Goal: Task Accomplishment & Management: Complete application form

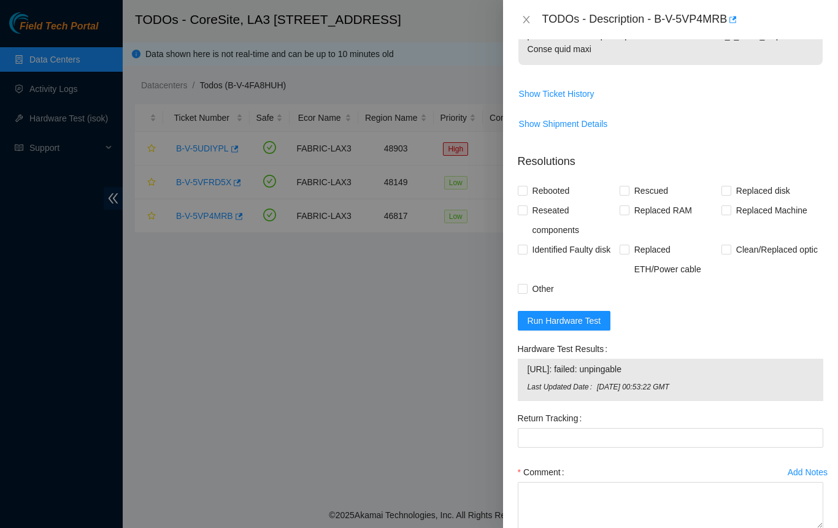
scroll to position [457, 0]
click at [407, 317] on div at bounding box center [419, 264] width 838 height 528
click at [521, 18] on icon "close" at bounding box center [526, 20] width 10 height 10
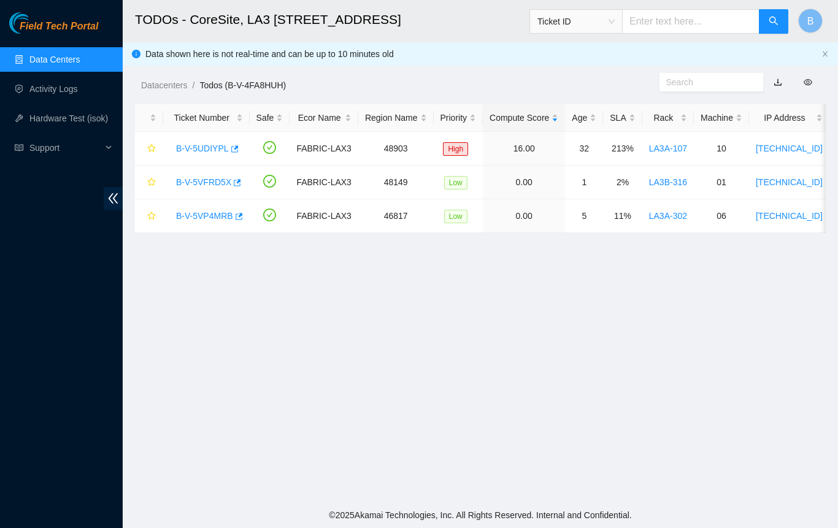
scroll to position [280, 0]
click at [195, 143] on link "B-V-5UDIYPL" at bounding box center [202, 148] width 53 height 10
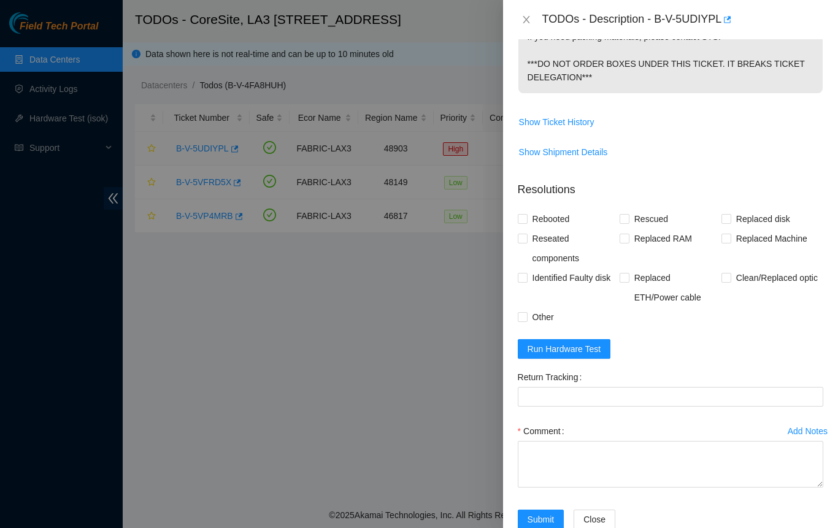
scroll to position [383, 0]
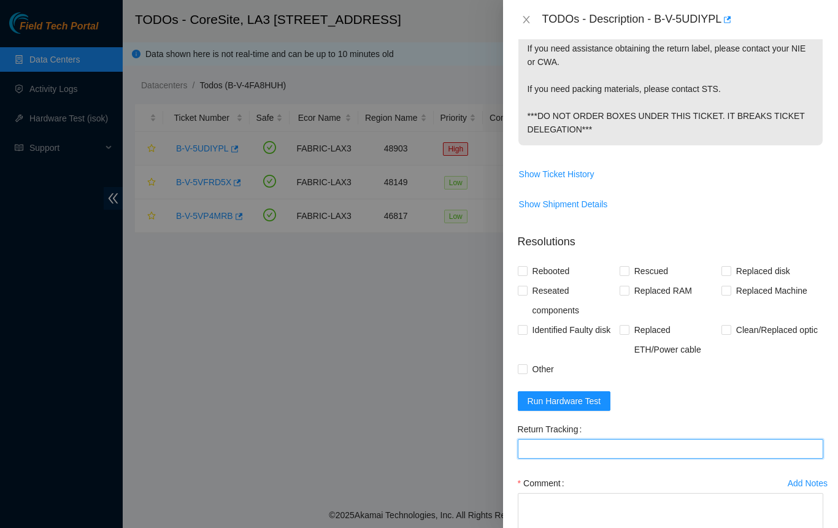
click at [703, 444] on Tracking "Return Tracking" at bounding box center [669, 449] width 305 height 20
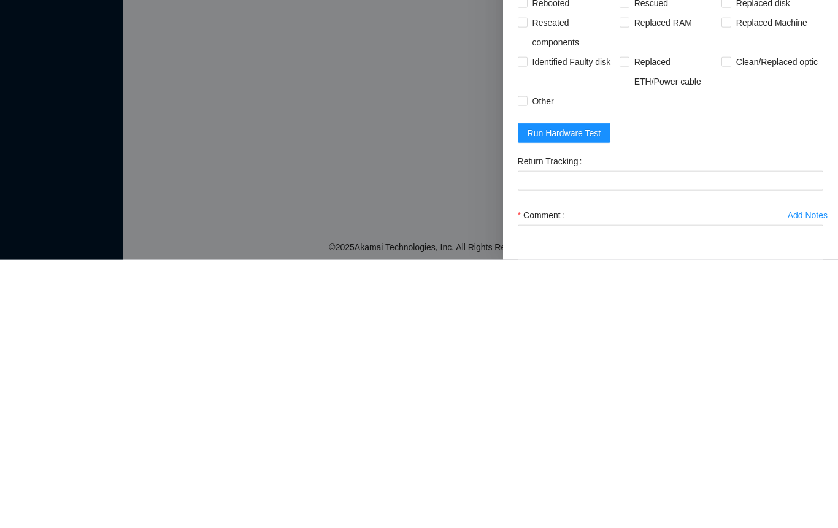
click at [429, 411] on div at bounding box center [419, 264] width 838 height 528
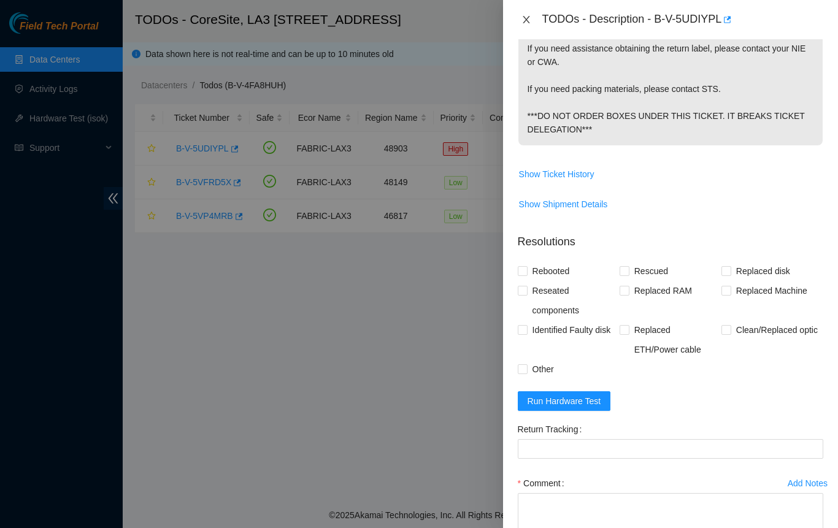
click at [525, 20] on icon "close" at bounding box center [526, 20] width 10 height 10
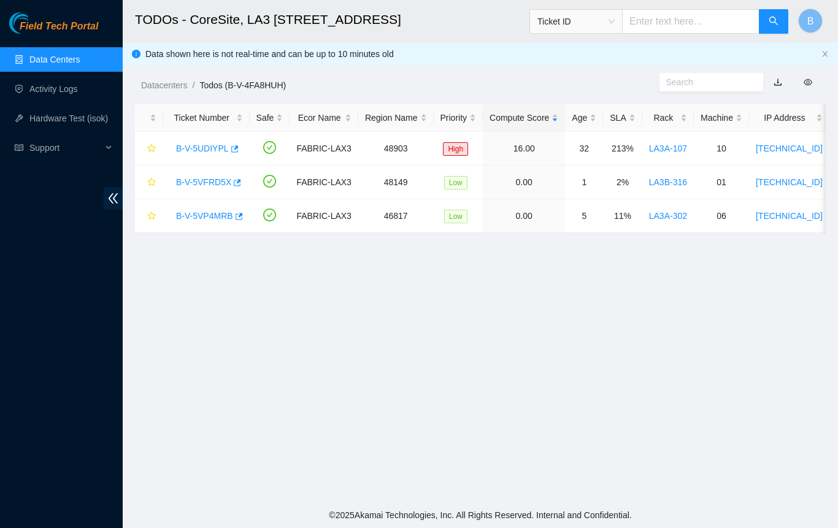
scroll to position [280, 0]
click at [216, 178] on link "B-V-5VFRD5X" at bounding box center [203, 182] width 55 height 10
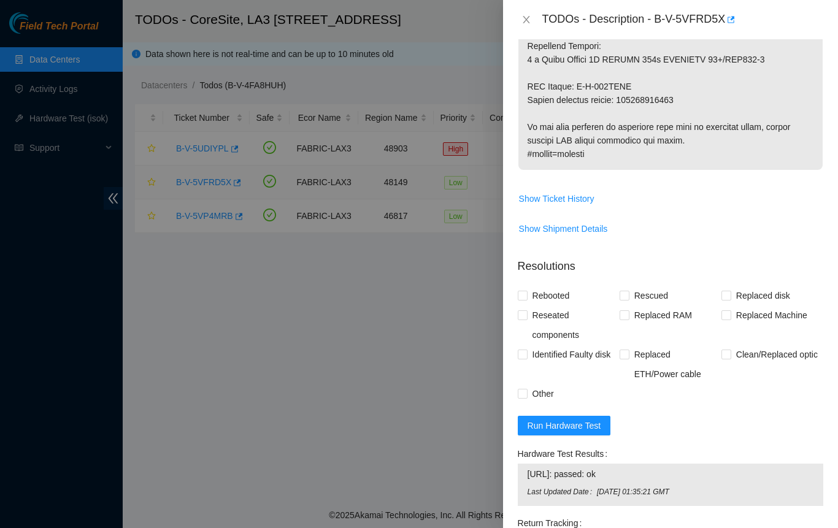
scroll to position [700, 0]
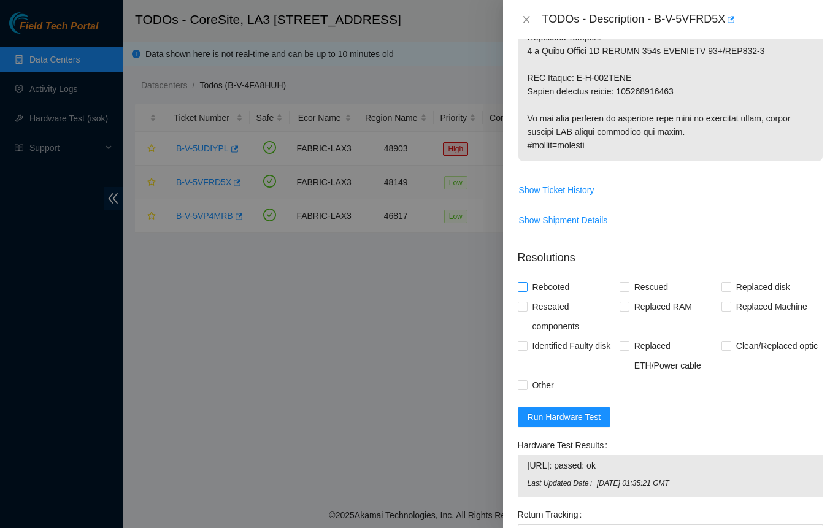
click at [525, 291] on input "Rebooted" at bounding box center [521, 286] width 9 height 9
checkbox input "true"
click at [525, 310] on input "Reseated components" at bounding box center [521, 306] width 9 height 9
checkbox input "true"
click at [521, 389] on input "Other" at bounding box center [521, 384] width 9 height 9
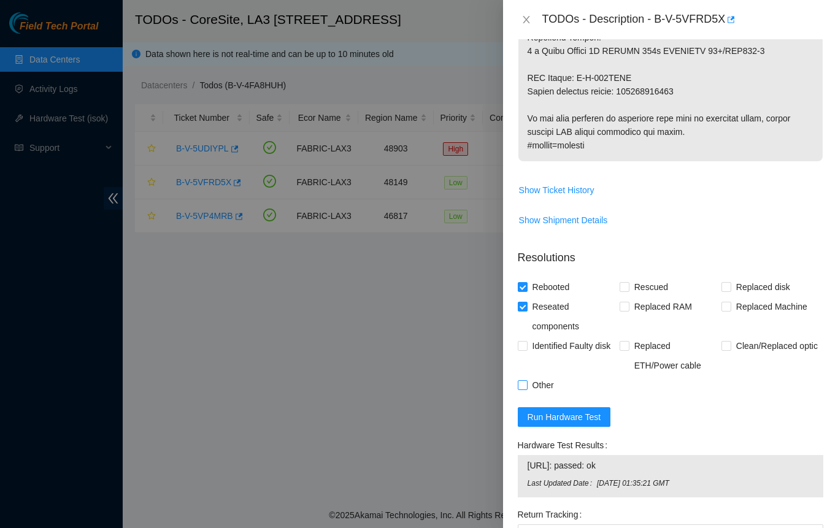
checkbox input "true"
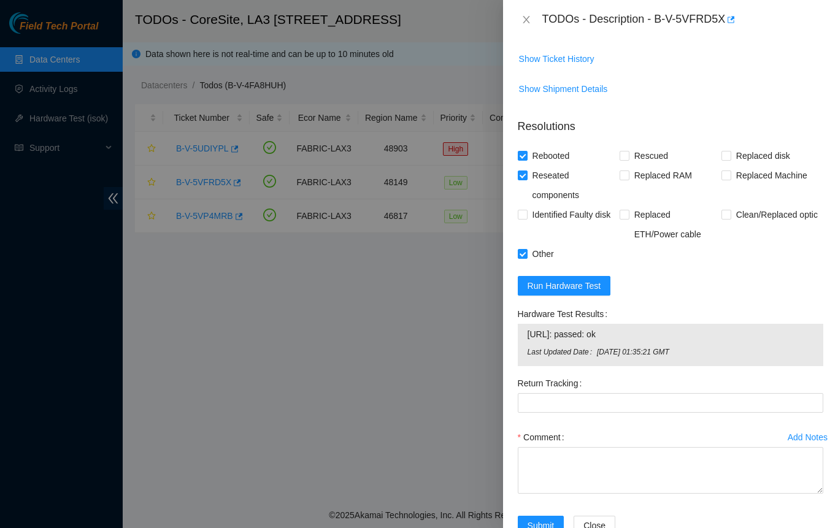
scroll to position [879, 0]
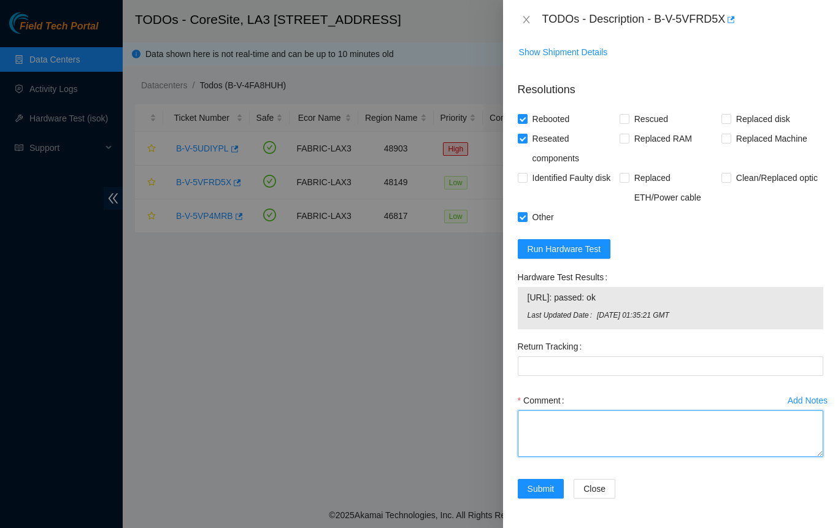
click at [547, 424] on textarea "Comment" at bounding box center [669, 433] width 305 height 47
click at [618, 423] on textarea "powered down PSU" at bounding box center [669, 433] width 305 height 47
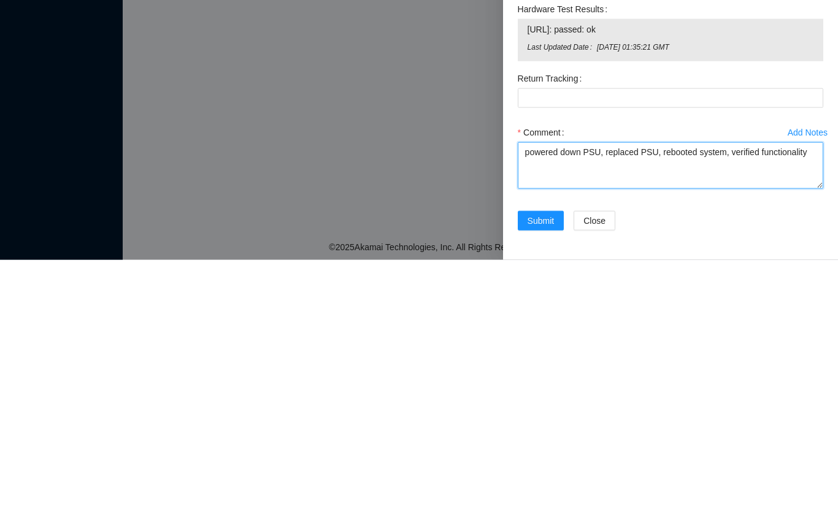
type textarea "powered down PSU, replaced PSU, rebooted system, verified functionality"
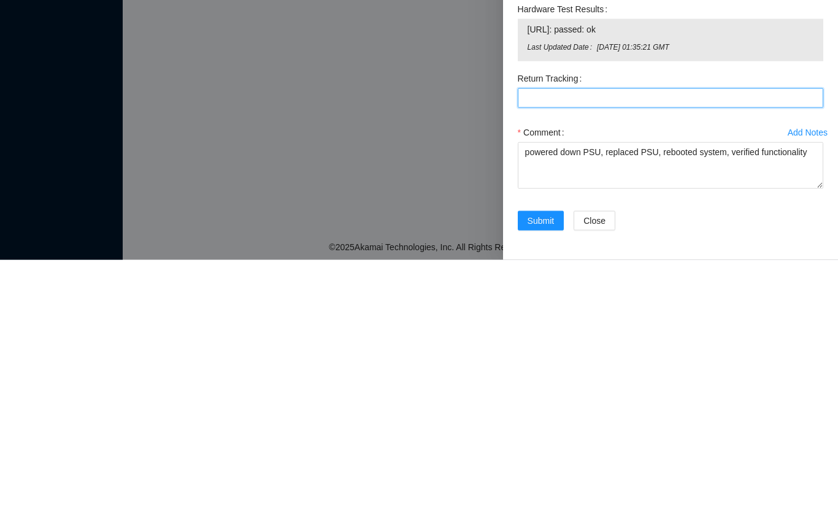
click at [771, 372] on Tracking "Return Tracking" at bounding box center [669, 366] width 305 height 20
type Tracking "463470055970"
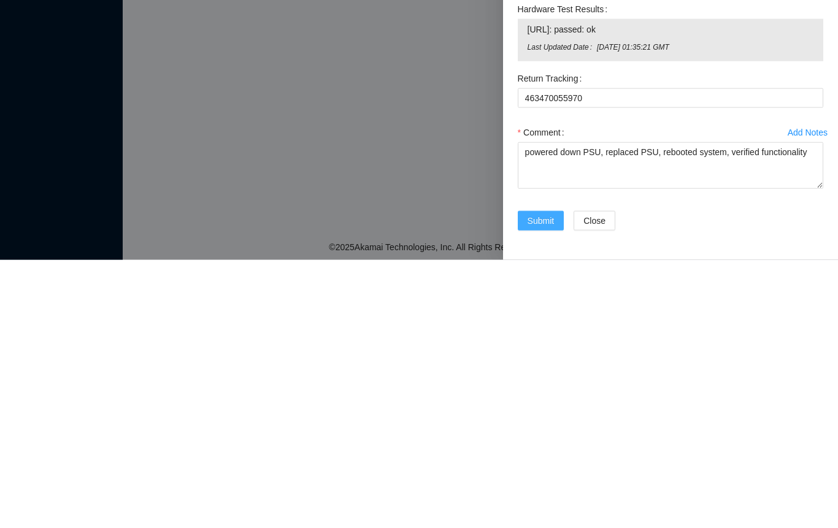
click at [541, 488] on span "Submit" at bounding box center [540, 488] width 27 height 13
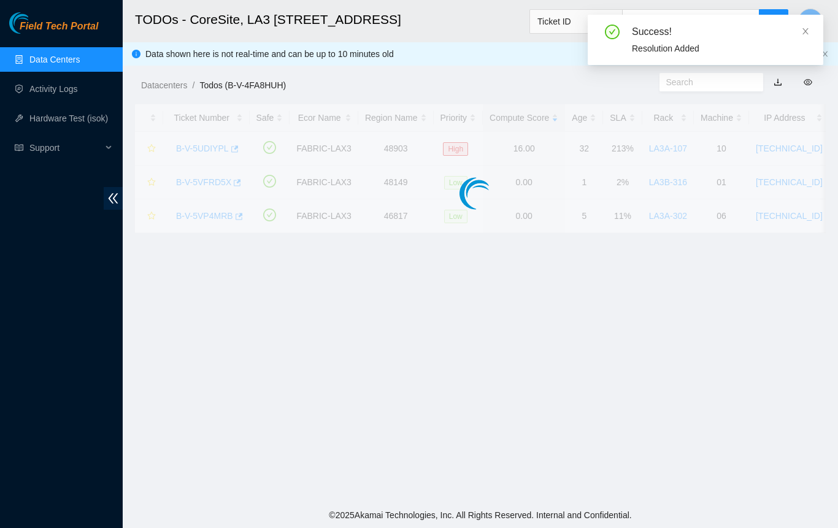
scroll to position [280, 0]
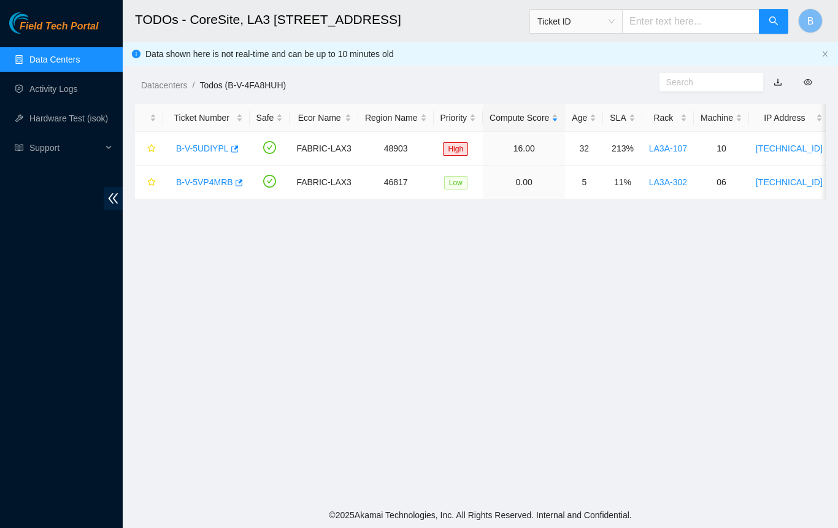
click at [45, 87] on link "Activity Logs" at bounding box center [53, 89] width 48 height 10
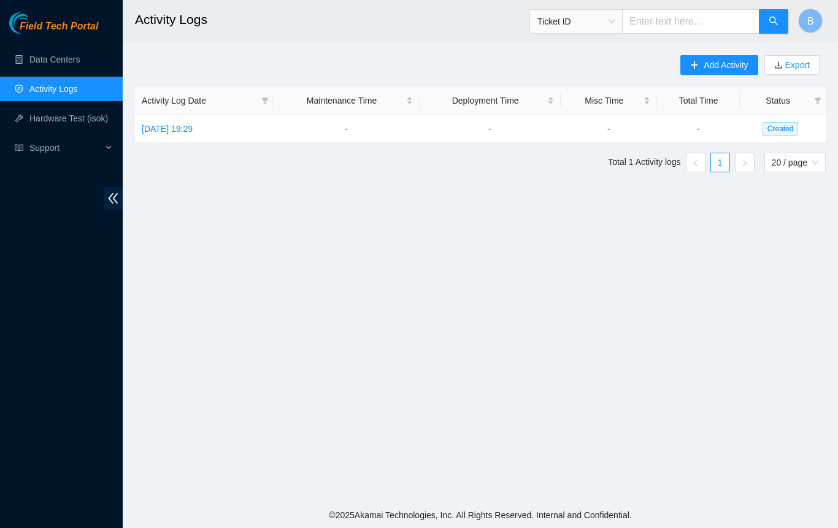
click at [178, 130] on link "[DATE] 19:29" at bounding box center [167, 129] width 51 height 10
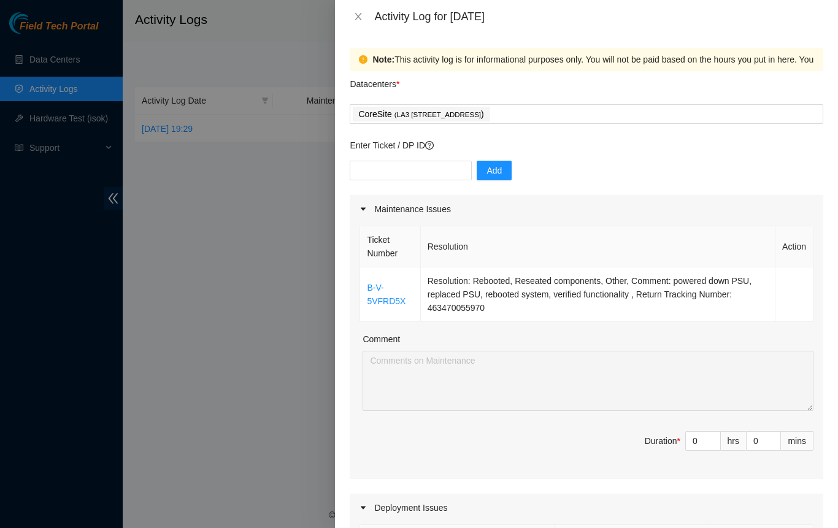
click at [394, 303] on link "B-V-5VFRD5X" at bounding box center [386, 294] width 39 height 23
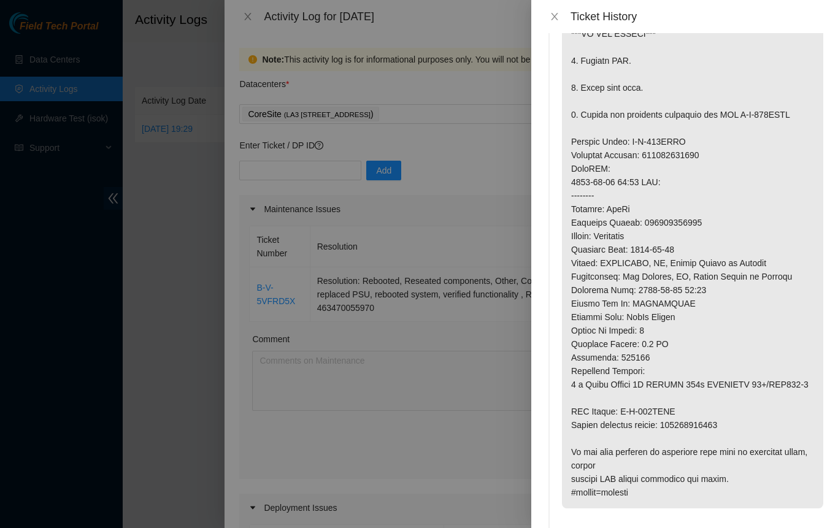
scroll to position [315, 0]
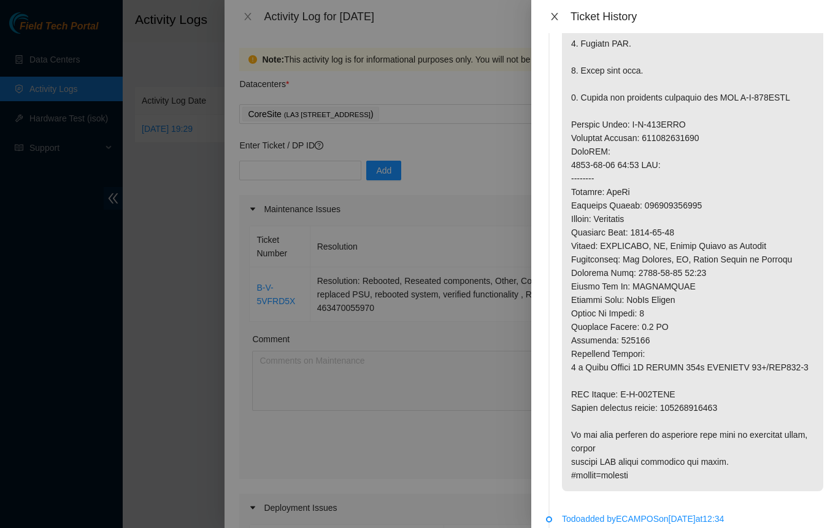
click at [554, 17] on icon "close" at bounding box center [554, 16] width 7 height 7
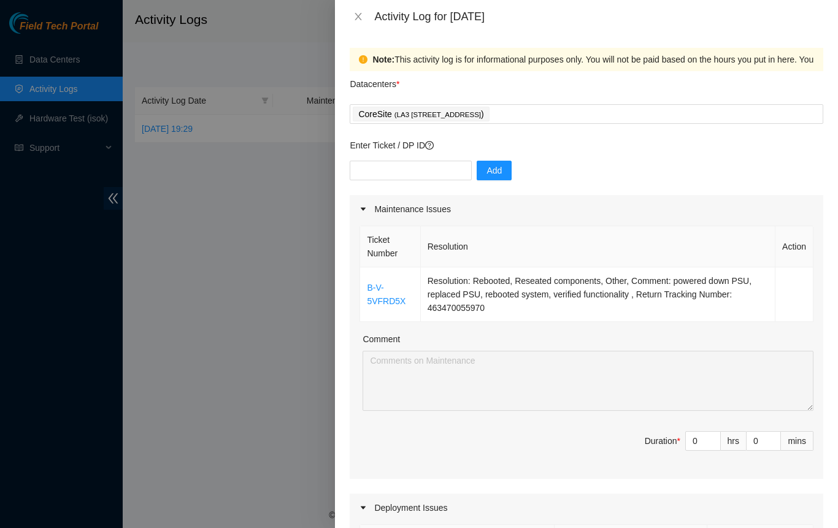
click at [16, 519] on div at bounding box center [419, 264] width 838 height 528
click at [357, 21] on icon "close" at bounding box center [358, 17] width 10 height 10
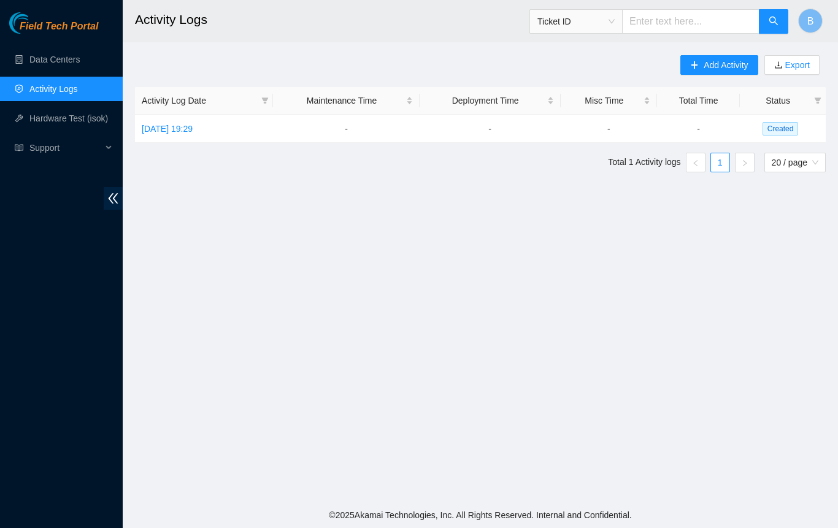
click at [181, 129] on link "[DATE] 19:29" at bounding box center [167, 129] width 51 height 10
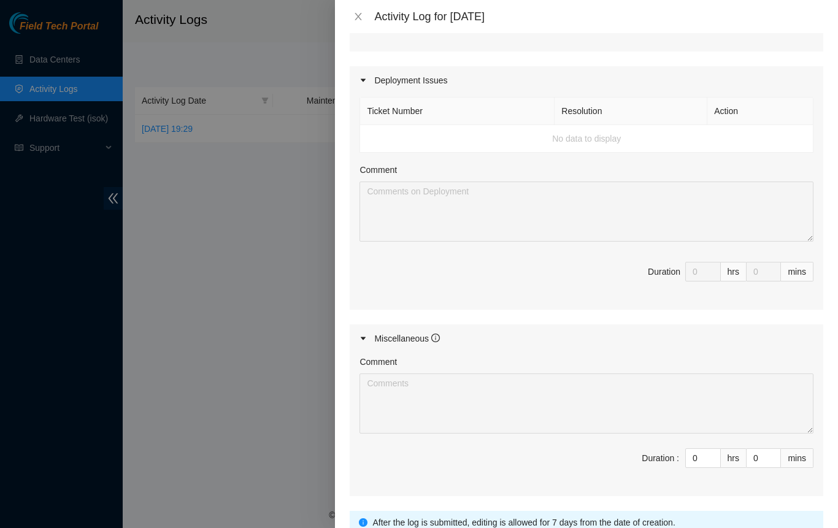
scroll to position [428, 0]
click at [433, 333] on icon "info-circle" at bounding box center [435, 337] width 9 height 9
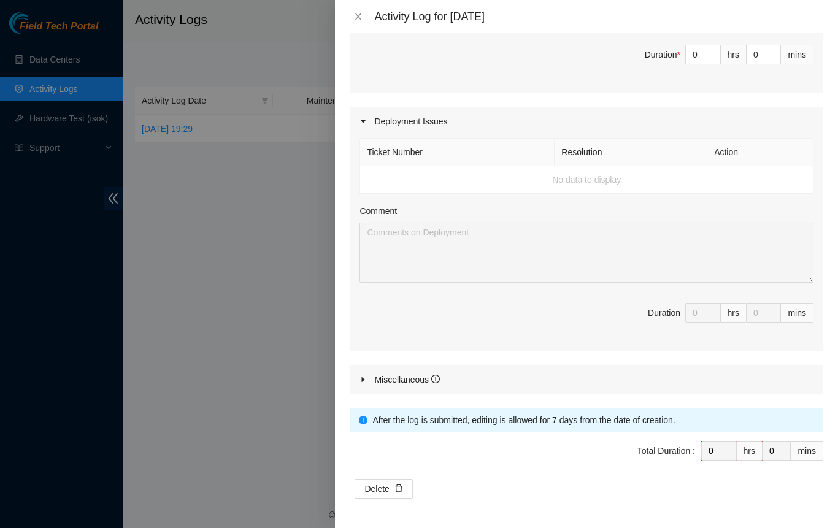
scroll to position [383, 0]
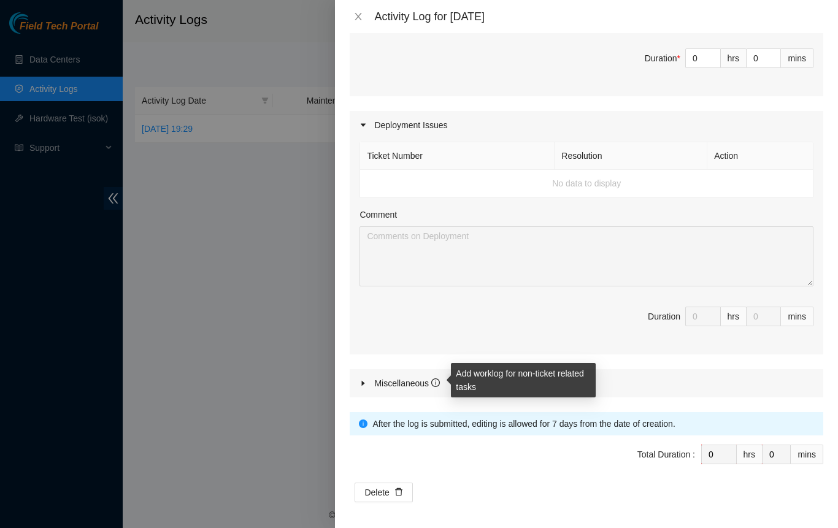
click at [435, 381] on icon "info-circle" at bounding box center [435, 383] width 1 height 4
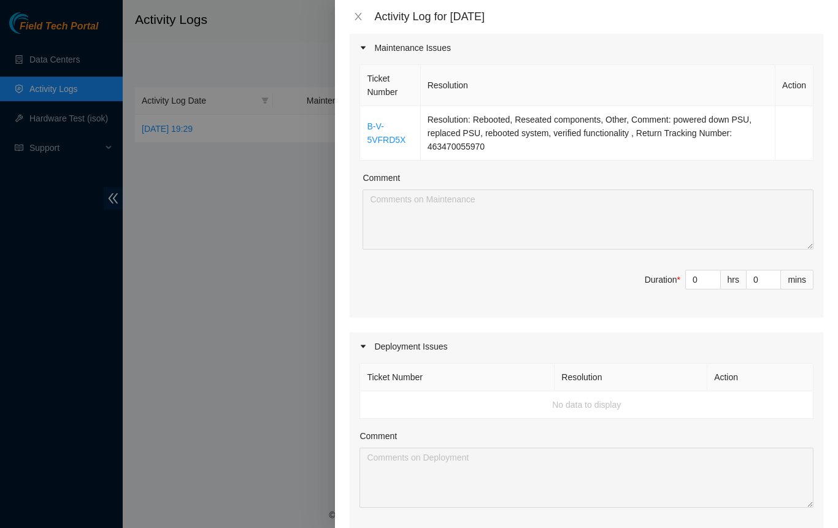
scroll to position [0, 0]
